Goal: Transaction & Acquisition: Purchase product/service

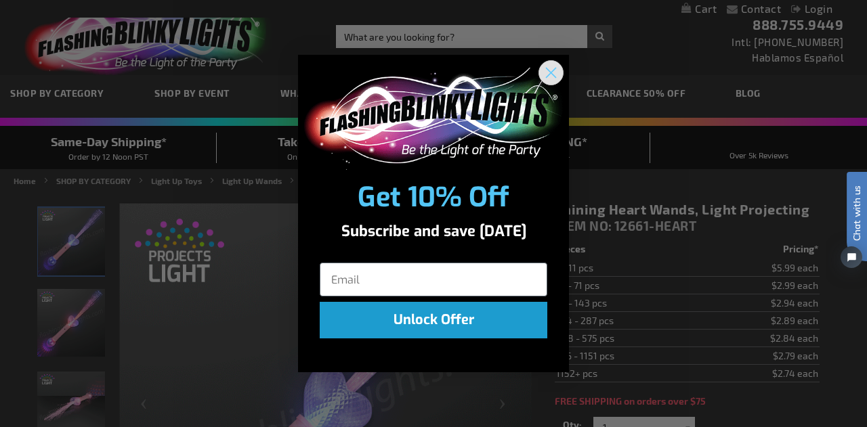
click at [549, 74] on icon "Close dialog" at bounding box center [550, 72] width 9 height 9
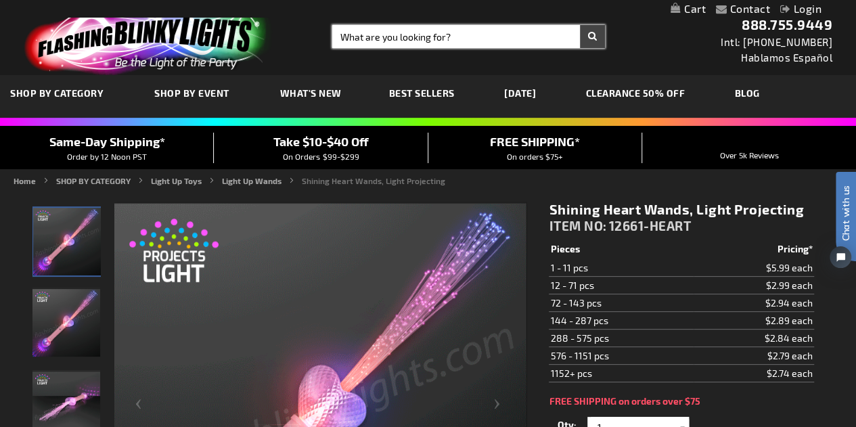
click at [497, 34] on input "Search" at bounding box center [468, 36] width 273 height 23
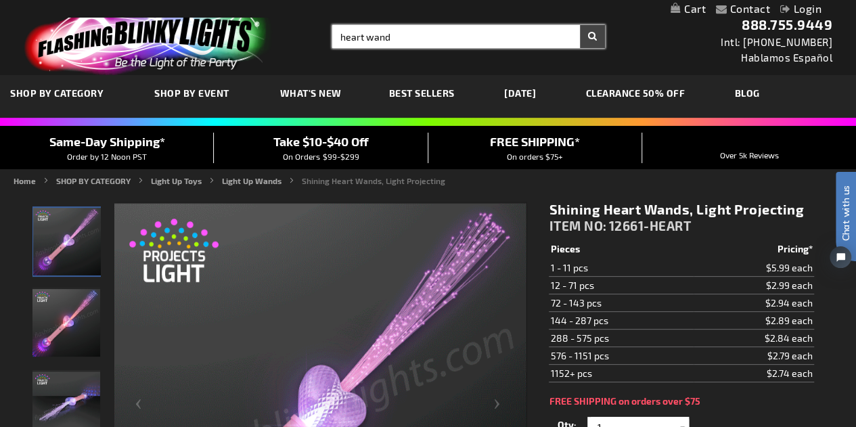
type input "heart wand"
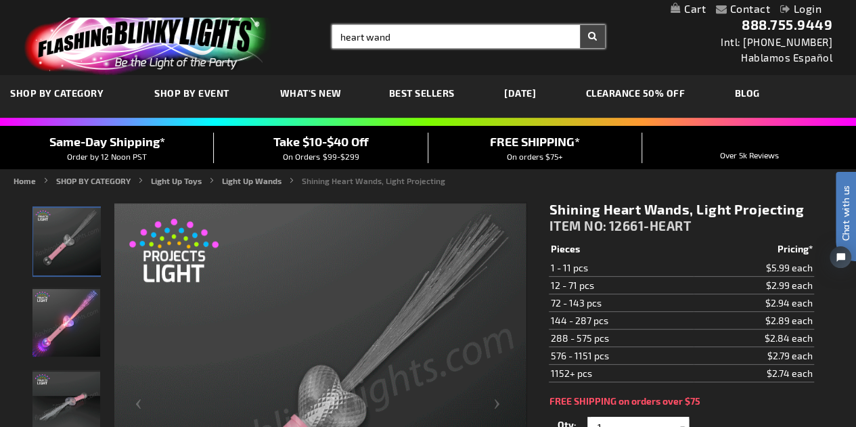
click at [580, 25] on button "Search" at bounding box center [592, 36] width 25 height 23
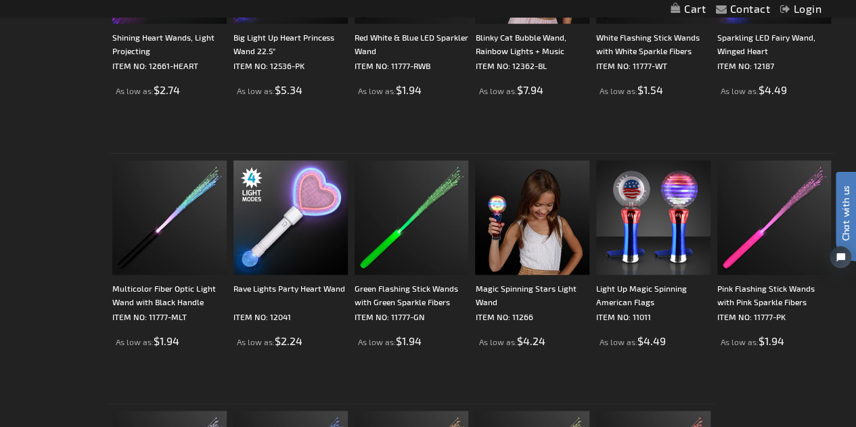
scroll to position [399, 0]
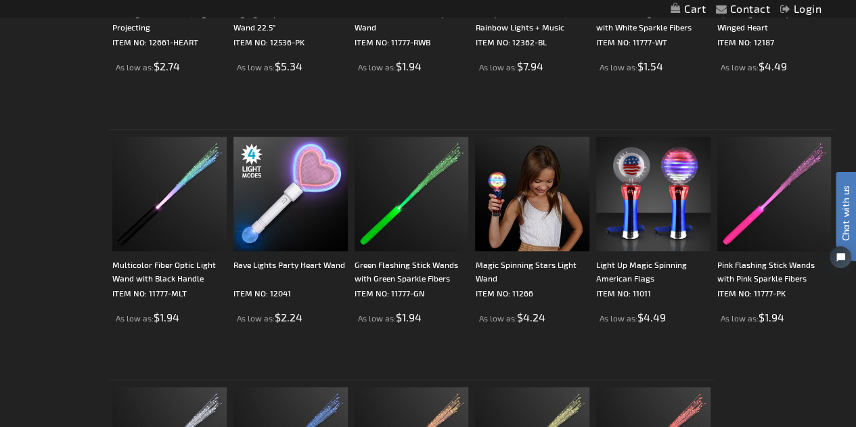
click at [239, 202] on img at bounding box center [291, 194] width 114 height 114
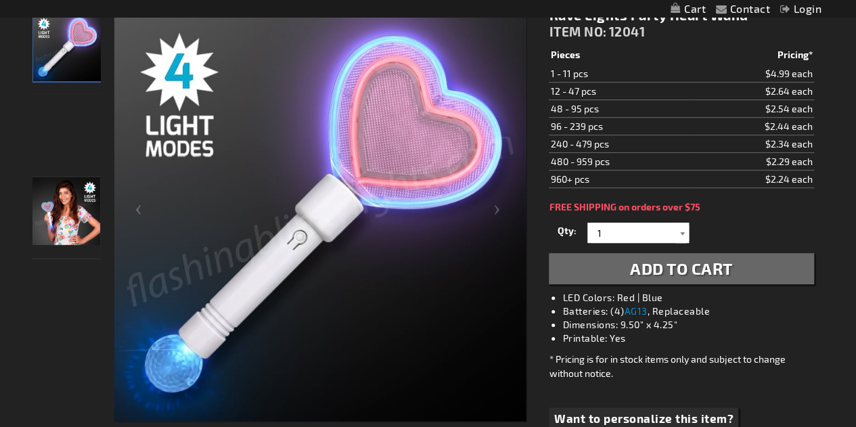
click at [677, 231] on div at bounding box center [683, 233] width 14 height 20
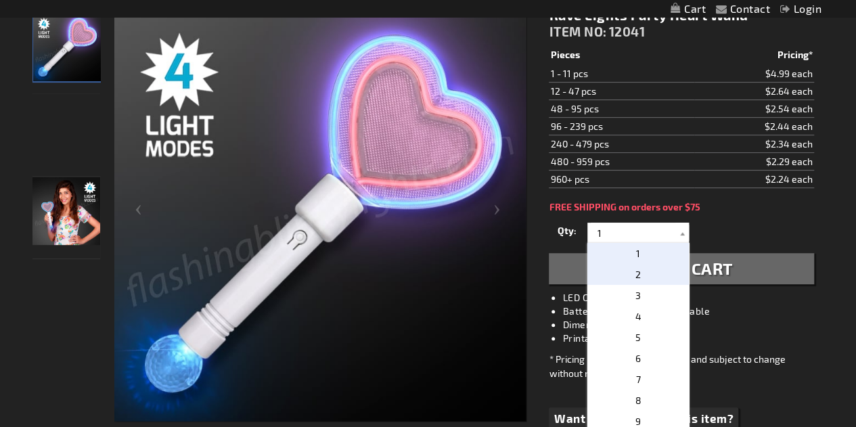
click at [664, 278] on p "2" at bounding box center [639, 274] width 102 height 21
type input "2"
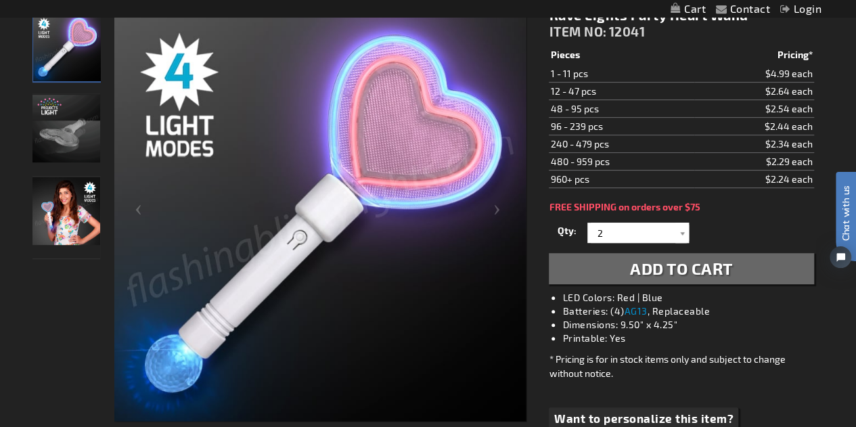
click at [718, 261] on span "Add to Cart" at bounding box center [681, 269] width 103 height 20
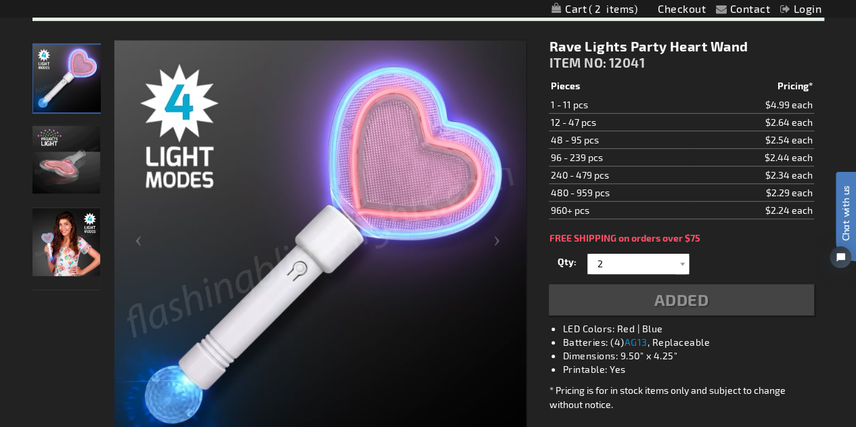
scroll to position [223, 0]
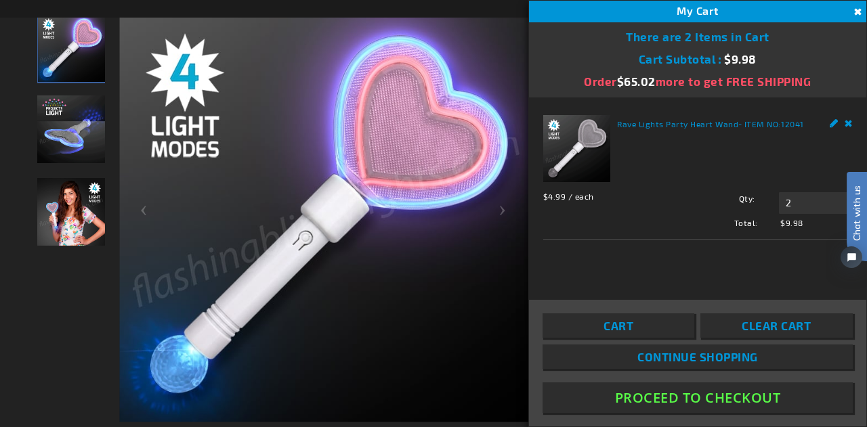
click at [739, 399] on button "Proceed To Checkout" at bounding box center [697, 398] width 310 height 30
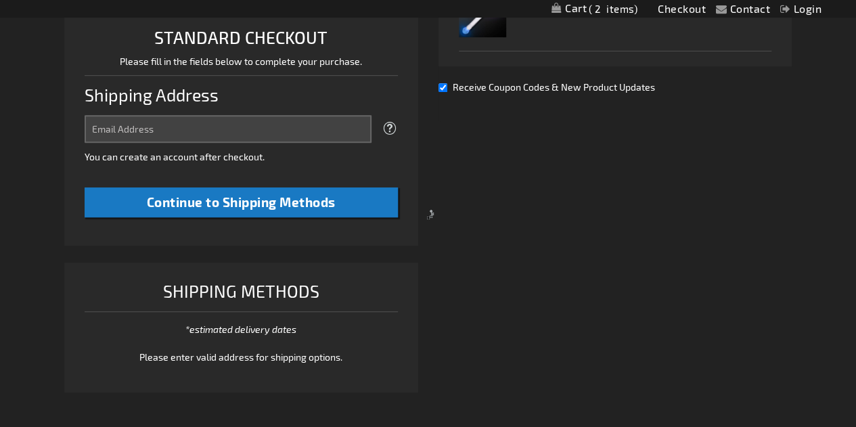
scroll to position [339, 0]
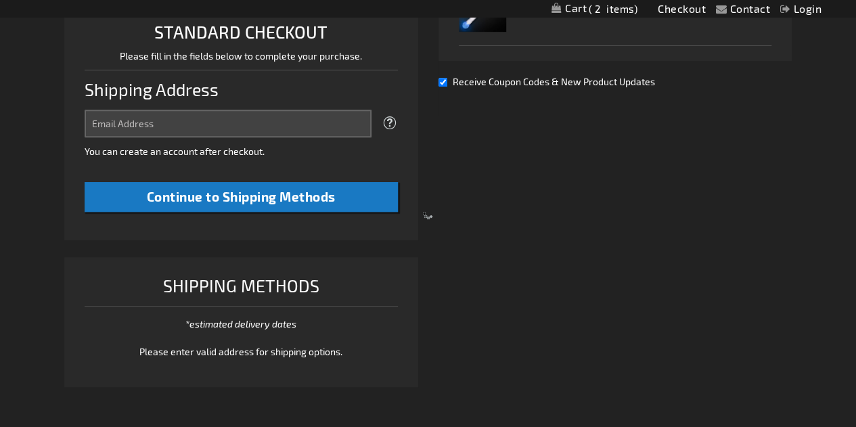
select select "US"
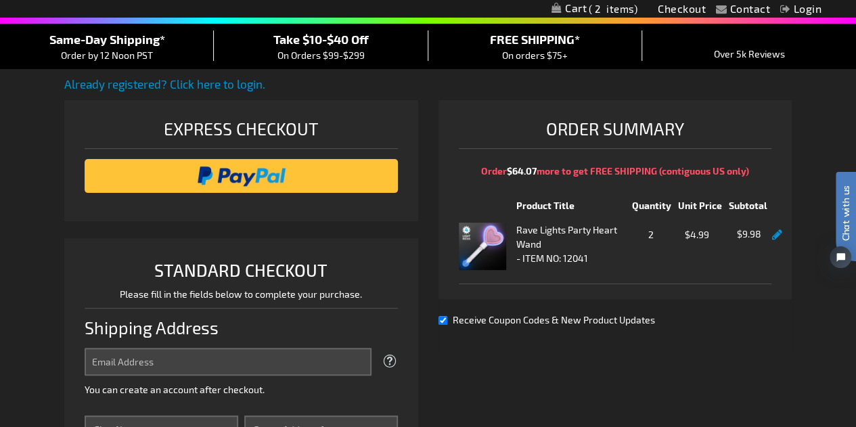
scroll to position [101, 0]
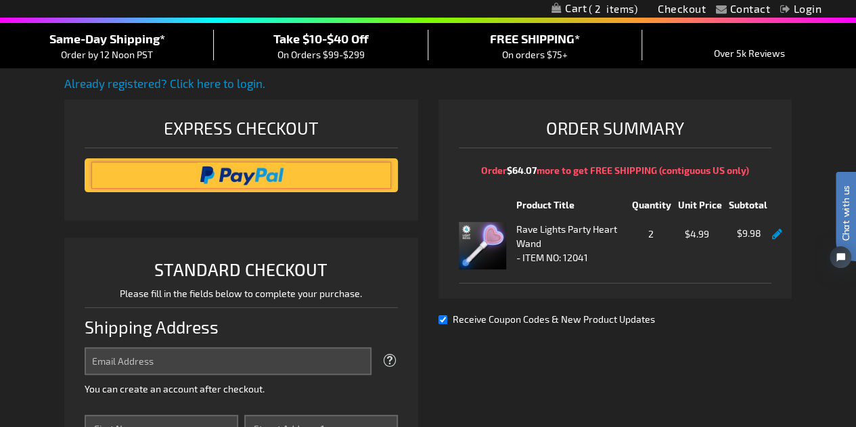
click at [310, 167] on input "image" at bounding box center [241, 175] width 300 height 27
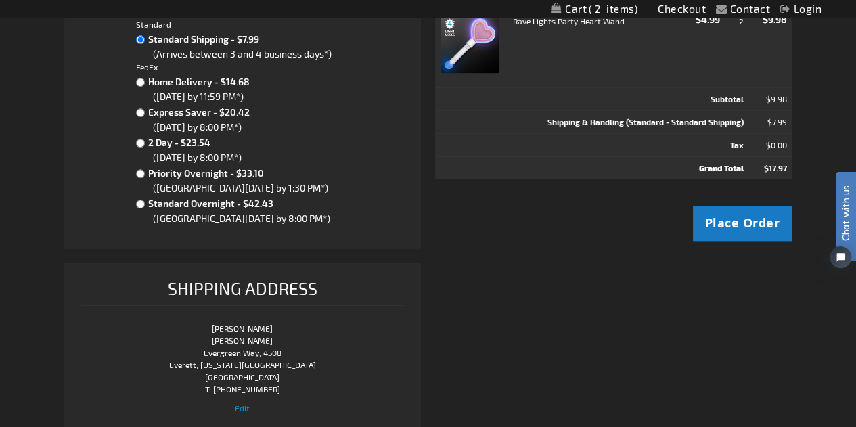
scroll to position [303, 0]
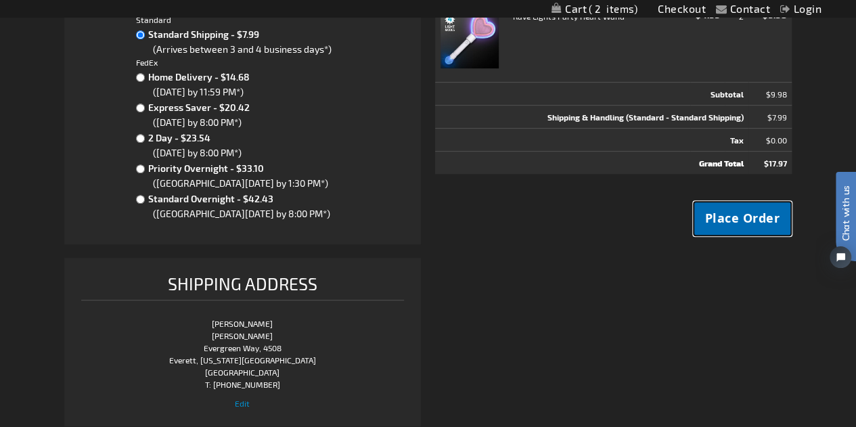
click at [737, 220] on span "Place Order" at bounding box center [743, 218] width 75 height 17
